Goal: Transaction & Acquisition: Purchase product/service

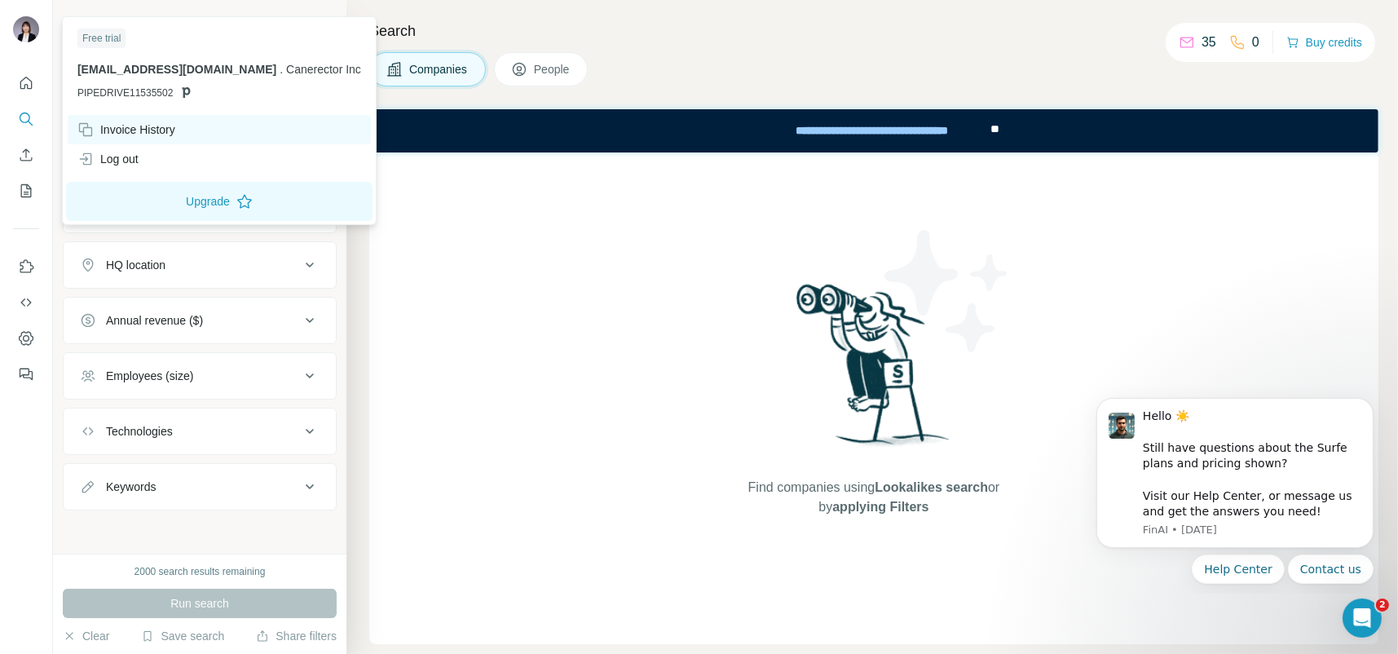
click at [144, 126] on div "Invoice History" at bounding box center [126, 129] width 98 height 16
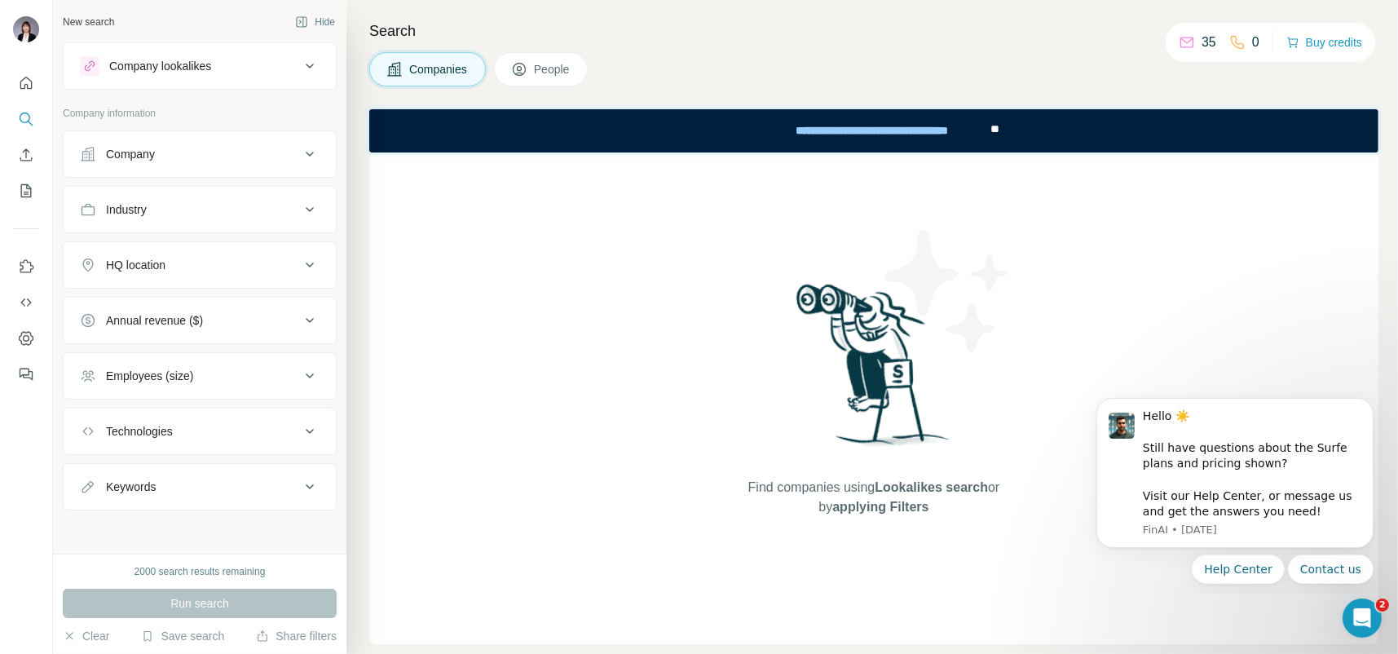
click at [270, 80] on button "Company lookalikes" at bounding box center [200, 65] width 272 height 39
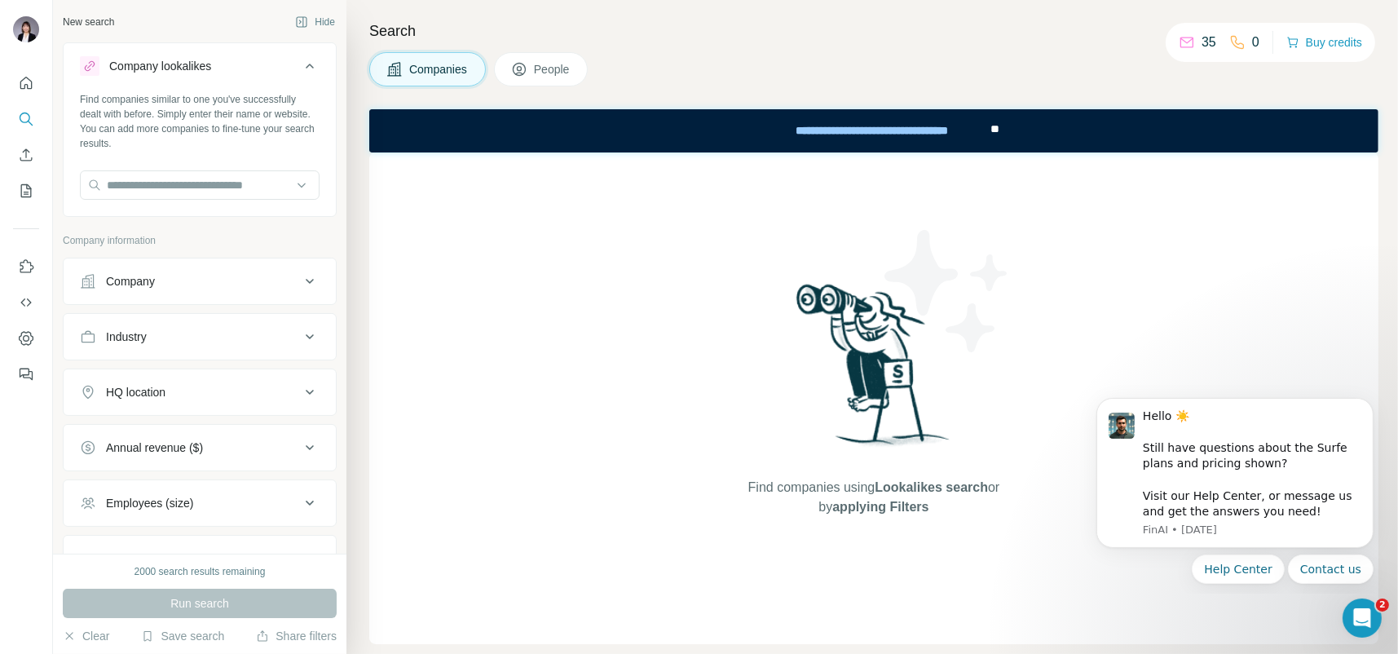
click at [270, 80] on button "Company lookalikes" at bounding box center [200, 69] width 272 height 46
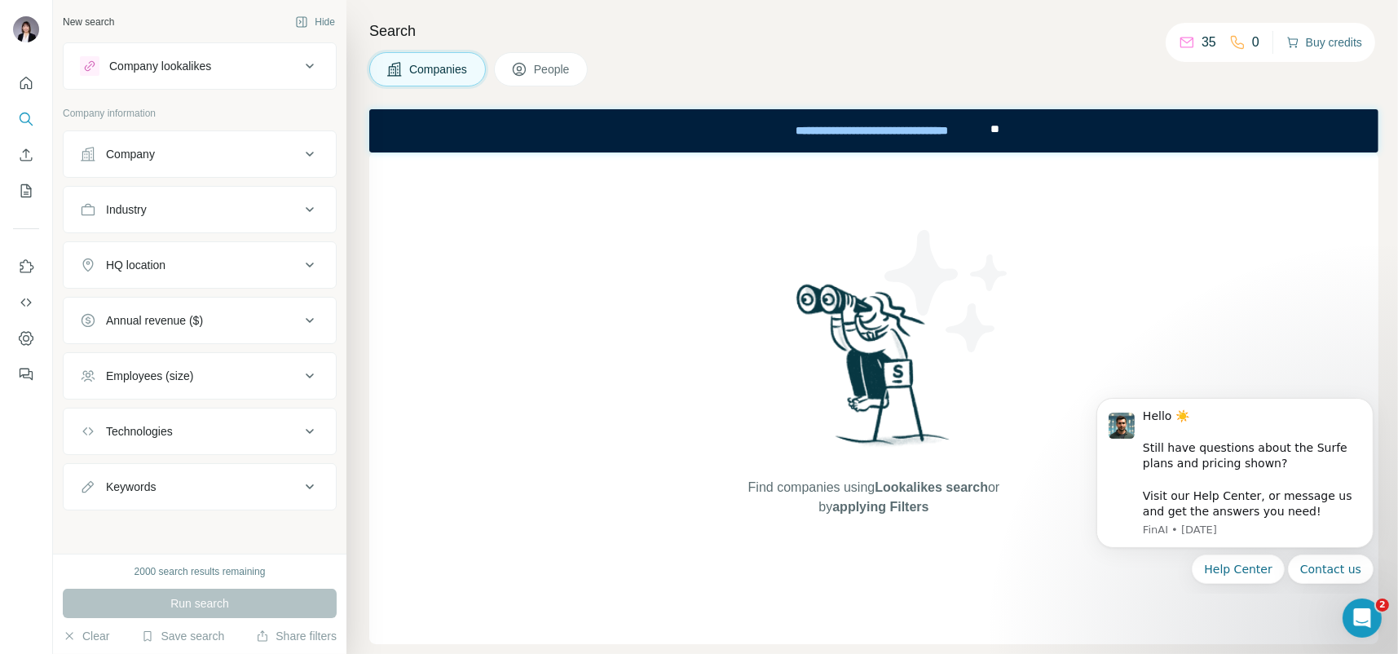
click at [1313, 43] on button "Buy credits" at bounding box center [1325, 42] width 76 height 23
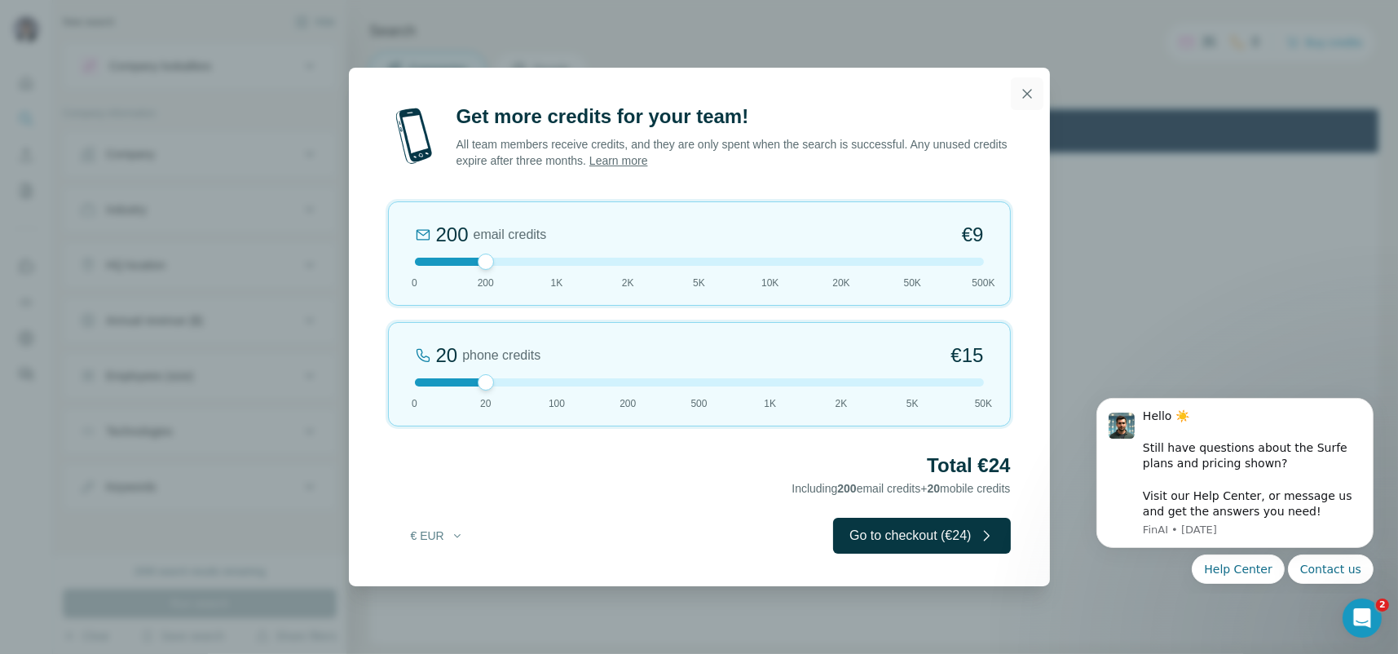
click at [1024, 94] on icon "button" at bounding box center [1027, 94] width 16 height 16
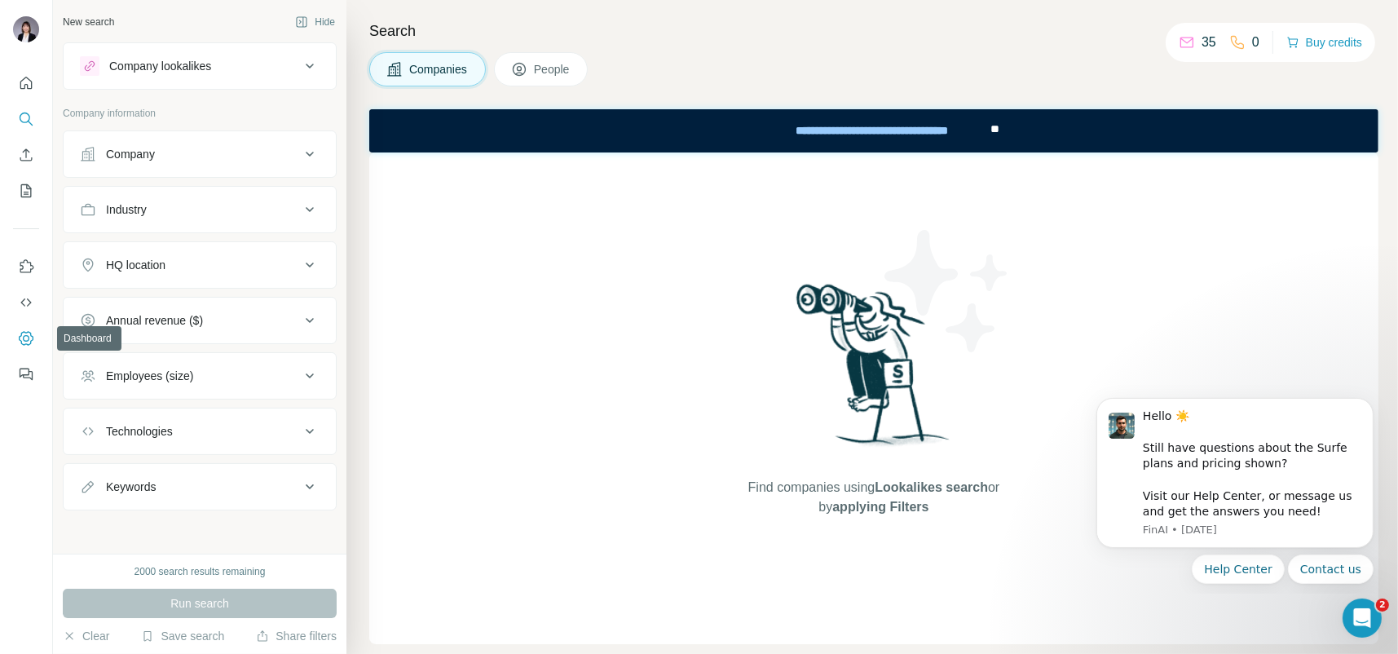
click at [20, 337] on icon "Dashboard" at bounding box center [26, 338] width 16 height 16
click at [35, 334] on button "Dashboard" at bounding box center [26, 338] width 26 height 29
click at [238, 155] on div "Company" at bounding box center [190, 154] width 220 height 16
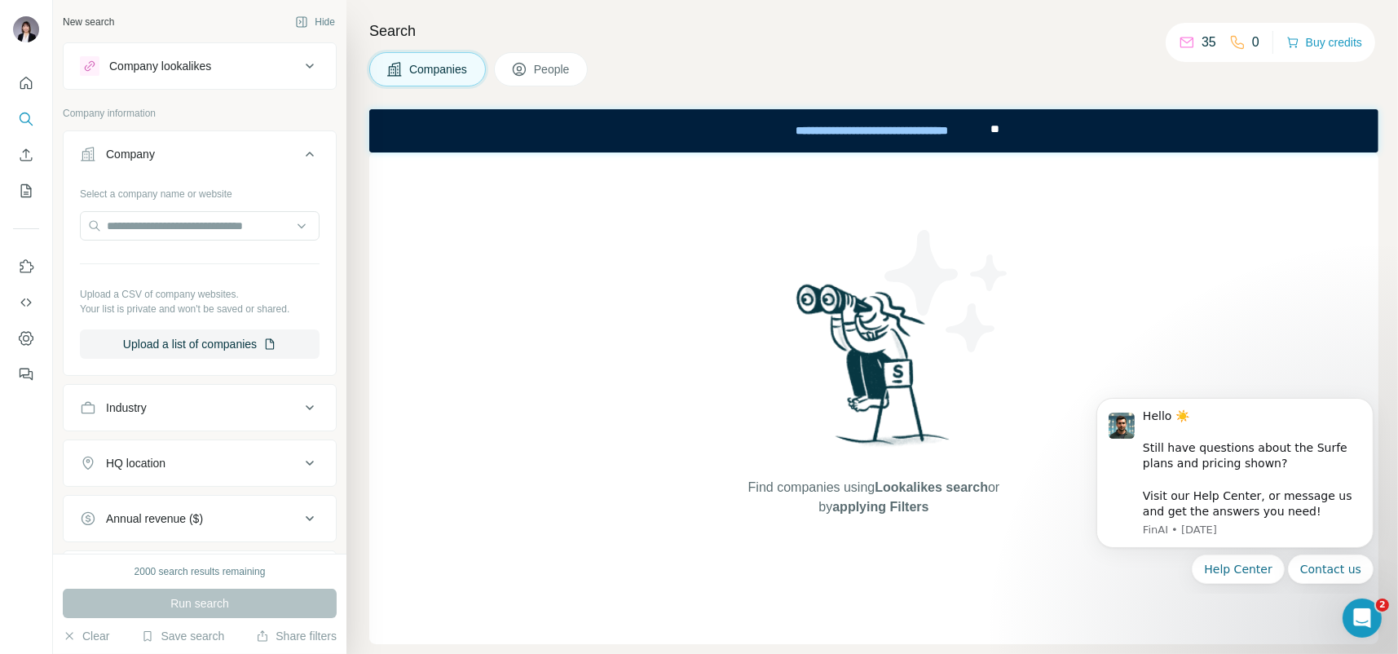
click at [241, 153] on div "Company" at bounding box center [190, 154] width 220 height 16
